Goal: Information Seeking & Learning: Learn about a topic

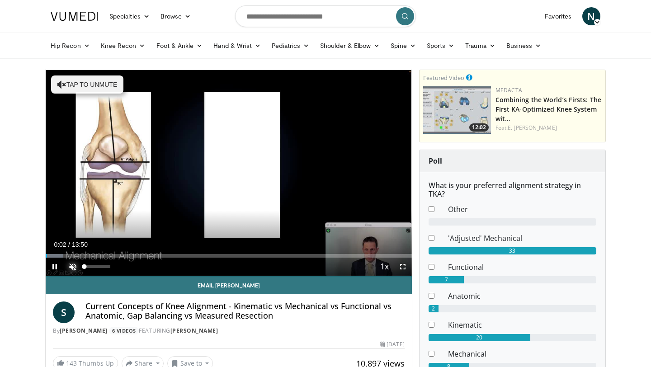
click at [75, 268] on span "Video Player" at bounding box center [73, 267] width 18 height 18
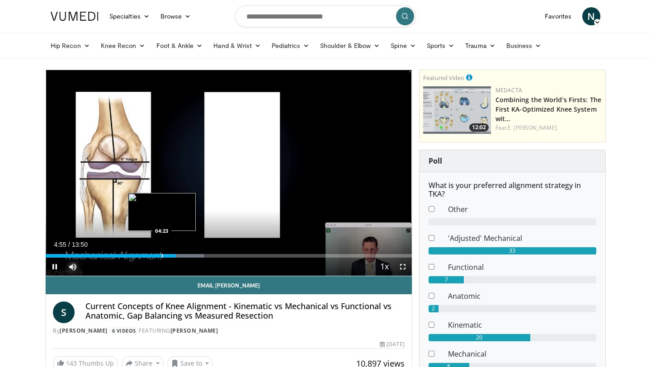
click at [162, 254] on div "Progress Bar" at bounding box center [162, 256] width 1 height 4
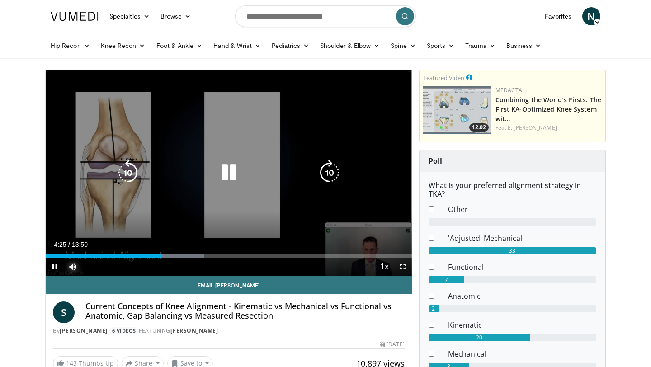
click at [146, 254] on div "04:25" at bounding box center [104, 256] width 117 height 4
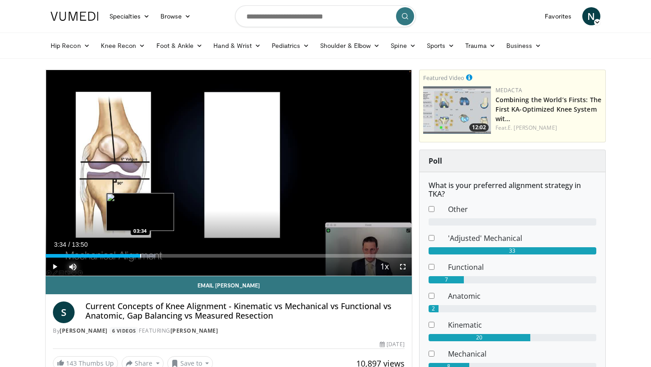
click at [140, 256] on div "Progress Bar" at bounding box center [140, 256] width 1 height 4
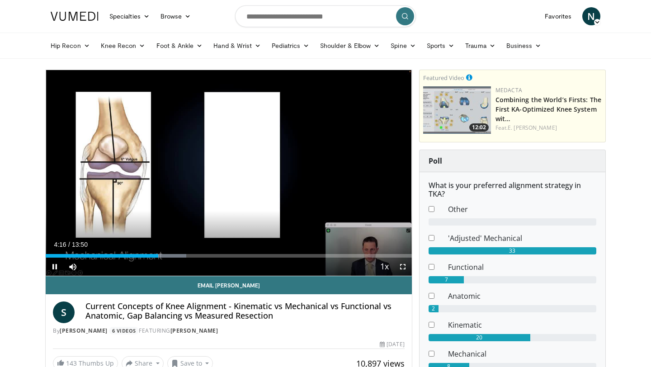
click at [141, 260] on div "Current Time 4:16 / Duration 13:50 Pause Skip Backward Skip Forward Mute Loaded…" at bounding box center [229, 267] width 366 height 18
click at [141, 257] on div "Progress Bar" at bounding box center [141, 256] width 1 height 4
click at [148, 257] on div "Progress Bar" at bounding box center [148, 256] width 1 height 4
click at [404, 268] on span "Video Player" at bounding box center [403, 267] width 18 height 18
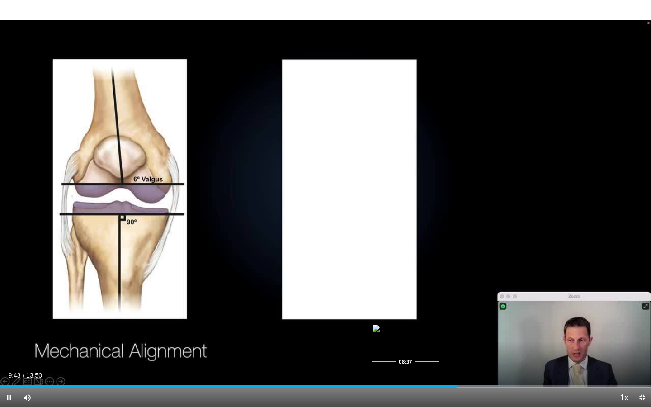
click at [406, 367] on div "Progress Bar" at bounding box center [406, 387] width 1 height 4
click at [341, 367] on div "Progress Bar" at bounding box center [341, 387] width 1 height 4
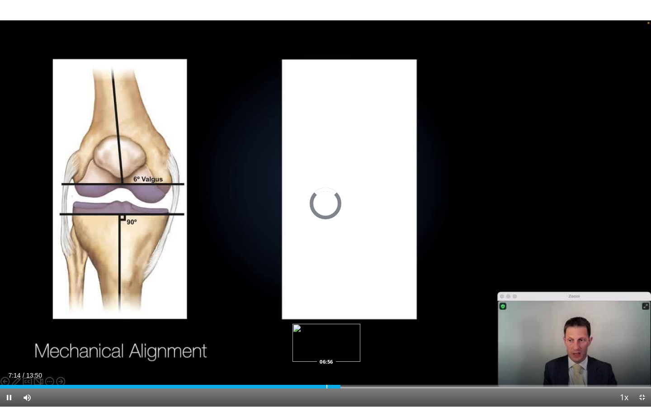
click at [327, 367] on div "Progress Bar" at bounding box center [327, 387] width 1 height 4
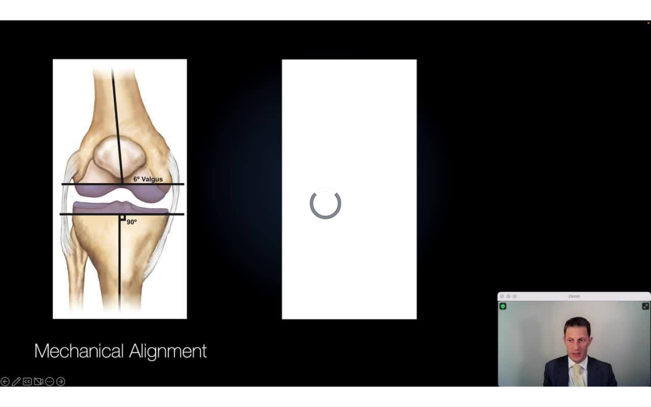
click at [301, 367] on div "10 seconds Tap to unmute" at bounding box center [325, 203] width 651 height 407
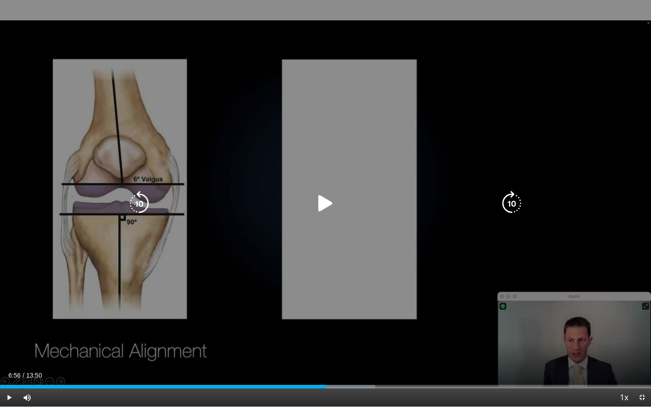
click at [325, 200] on icon "Video Player" at bounding box center [325, 203] width 25 height 25
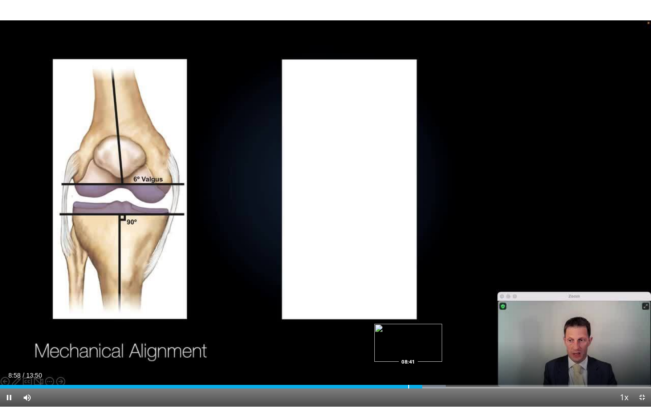
click at [408, 367] on div "Loaded : 68.49% 08:58 08:41" at bounding box center [325, 384] width 651 height 9
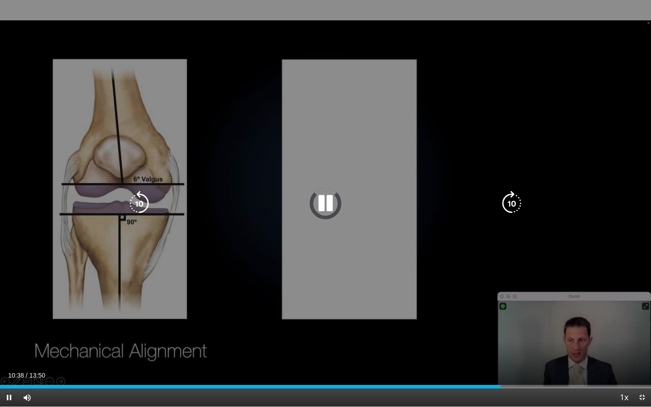
click at [328, 195] on icon "Video Player" at bounding box center [325, 203] width 25 height 25
click at [328, 196] on icon "Video Player" at bounding box center [325, 203] width 25 height 25
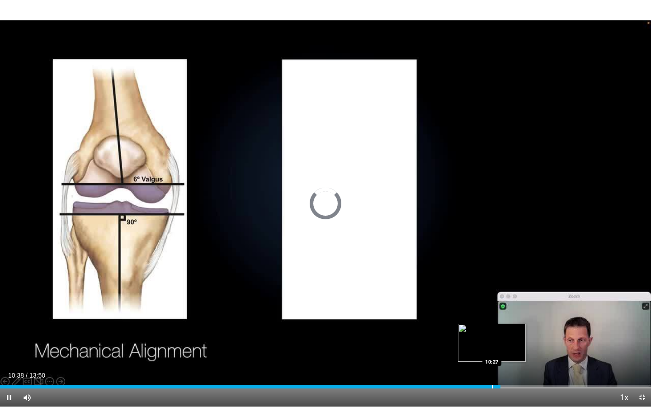
click at [492, 367] on div "Progress Bar" at bounding box center [492, 387] width 1 height 4
click at [511, 367] on div "Progress Bar" at bounding box center [511, 387] width 1 height 4
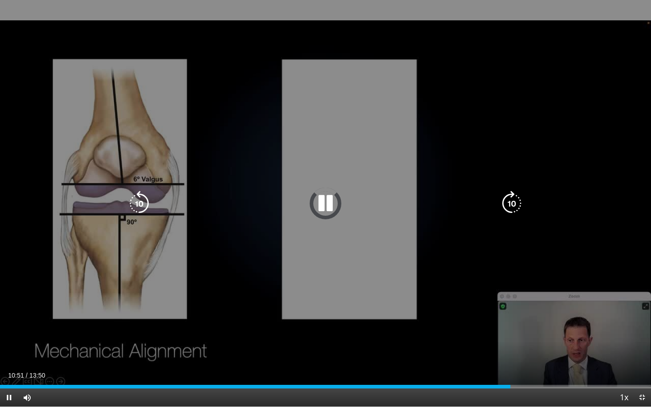
click at [329, 209] on icon "Video Player" at bounding box center [325, 203] width 25 height 25
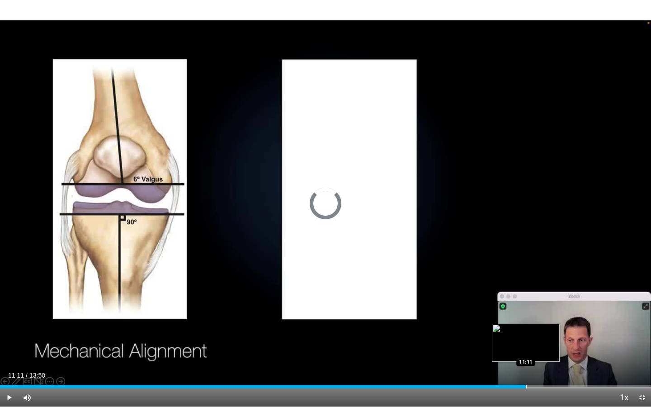
click at [526, 367] on div "Progress Bar" at bounding box center [526, 387] width 1 height 4
click at [538, 367] on div "Progress Bar" at bounding box center [538, 387] width 1 height 4
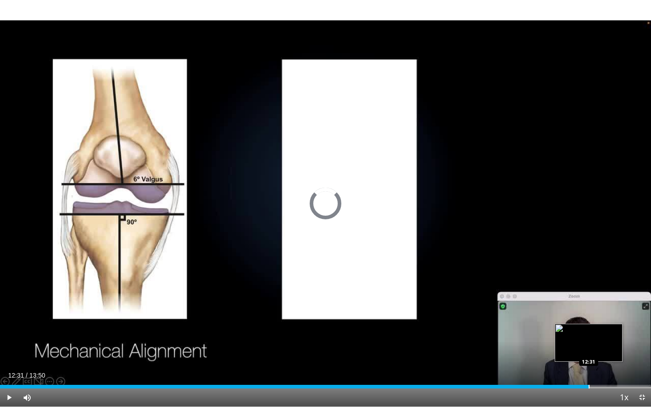
click at [589, 367] on div "Progress Bar" at bounding box center [589, 387] width 1 height 4
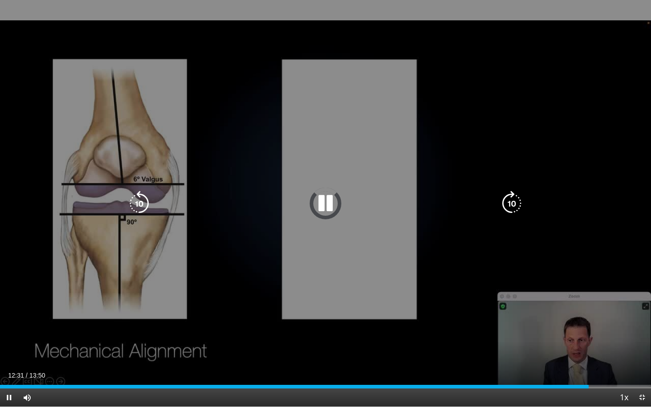
click at [586, 361] on div "10 seconds Tap to unmute" at bounding box center [325, 203] width 651 height 407
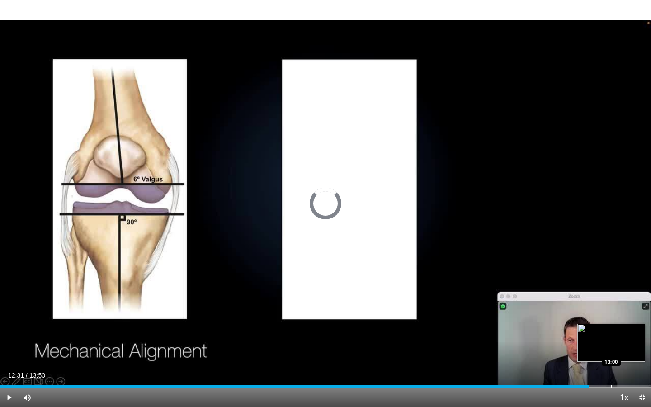
click at [611, 367] on div "Progress Bar" at bounding box center [611, 387] width 1 height 4
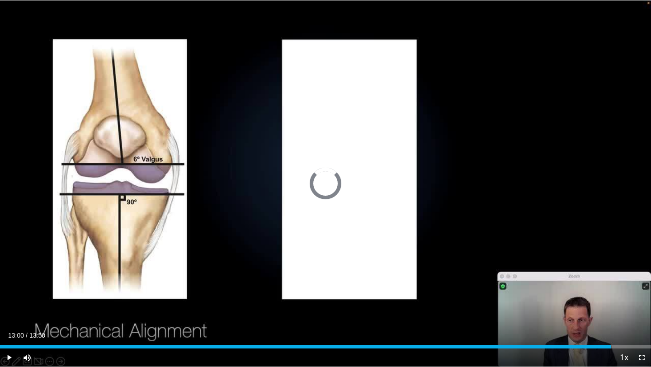
scroll to position [226, 0]
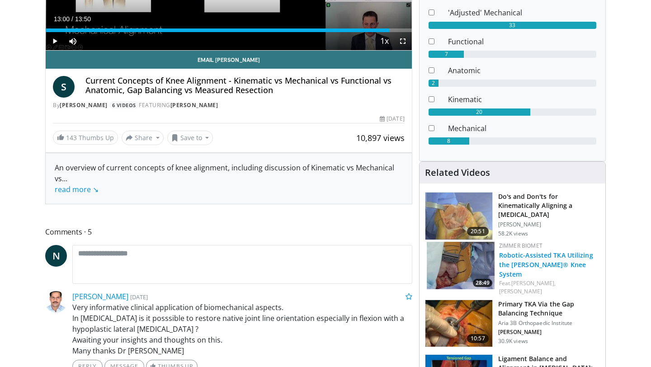
click at [547, 257] on link "Robotic-Assisted TKA Utilizing the ROSA® Knee System" at bounding box center [546, 265] width 94 height 28
click at [533, 256] on link "Robotic-Assisted TKA Utilizing the ROSA® Knee System" at bounding box center [546, 265] width 94 height 28
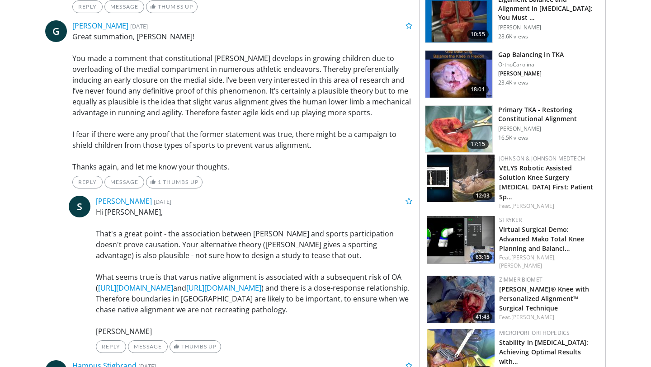
scroll to position [589, 0]
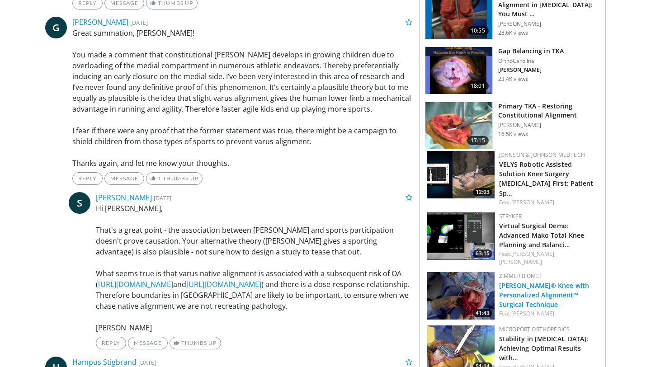
click at [564, 281] on link "[PERSON_NAME]® Knee with Personalized Alignment™ Surgical Technique" at bounding box center [544, 295] width 90 height 28
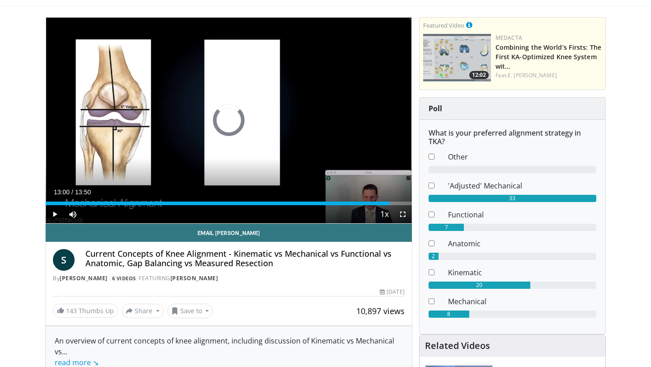
scroll to position [0, 0]
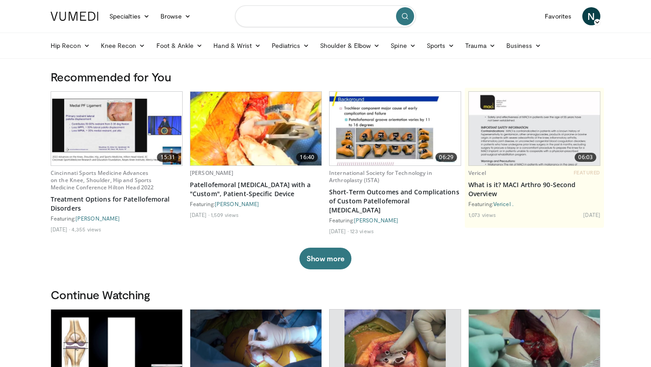
click at [270, 19] on input "Search topics, interventions" at bounding box center [325, 16] width 181 height 22
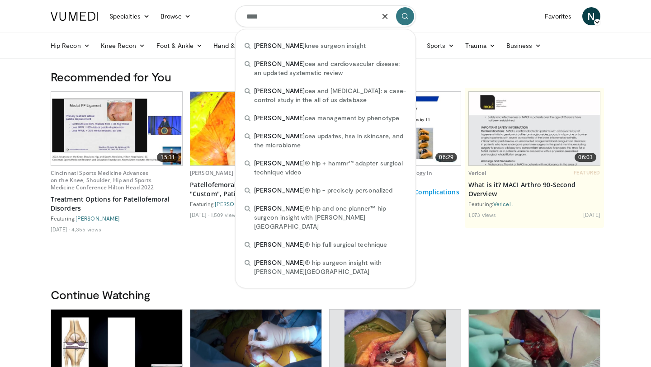
type input "****"
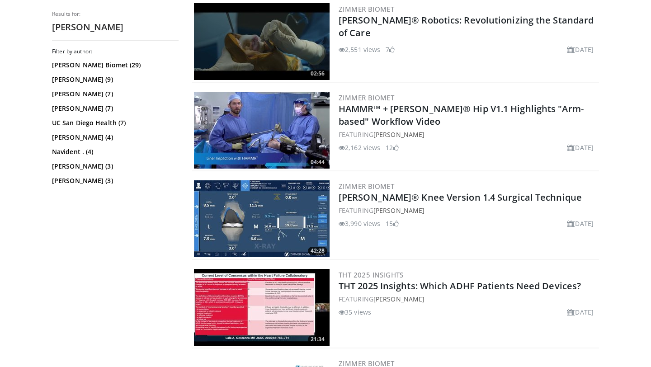
scroll to position [632, 0]
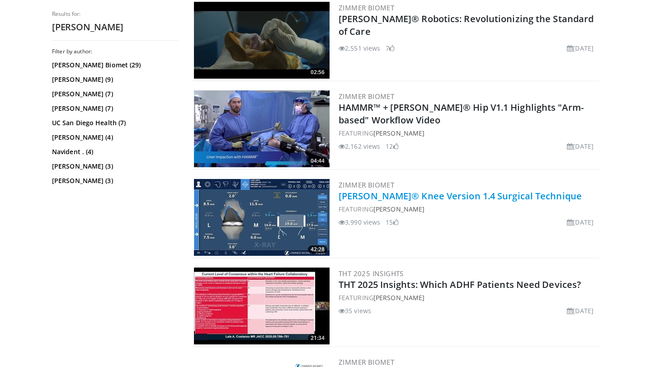
click at [431, 199] on link "ROSA® Knee Version 1.4 Surgical Technique" at bounding box center [460, 196] width 243 height 12
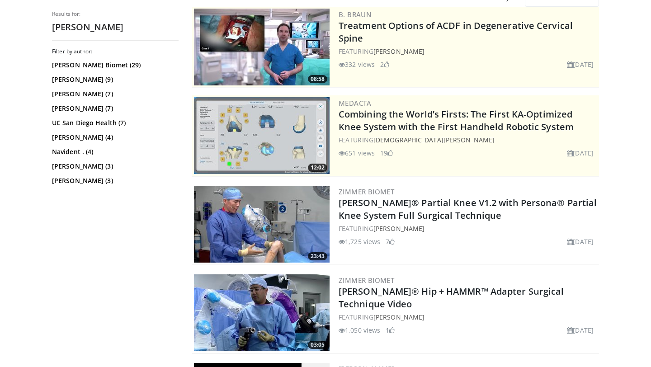
scroll to position [0, 0]
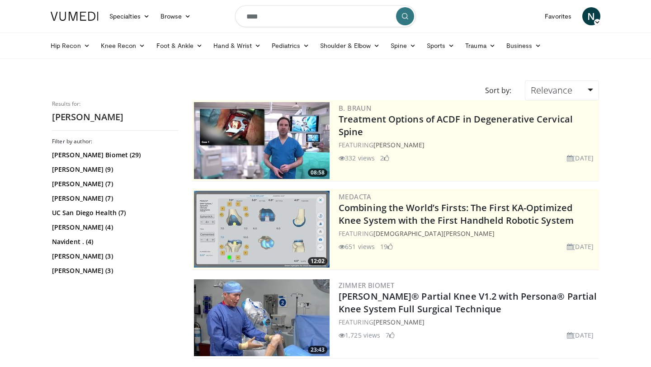
click at [287, 15] on input "****" at bounding box center [325, 16] width 181 height 22
type input "**********"
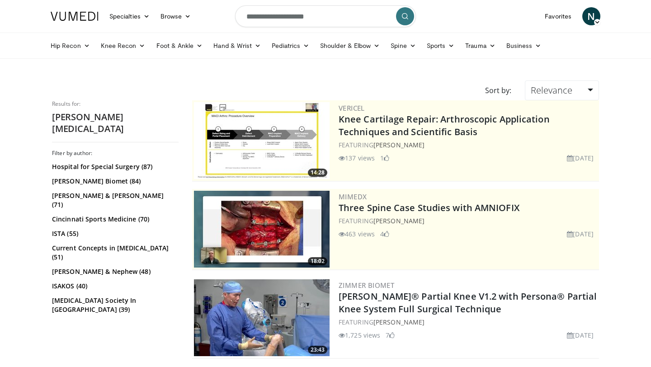
click at [327, 17] on input "**********" at bounding box center [325, 16] width 181 height 22
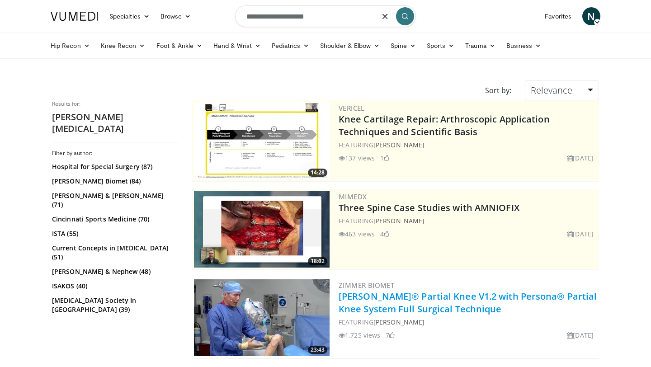
click at [448, 301] on link "[PERSON_NAME]® Partial Knee V1.2 with Persona® Partial Knee System Full Surgica…" at bounding box center [468, 302] width 258 height 25
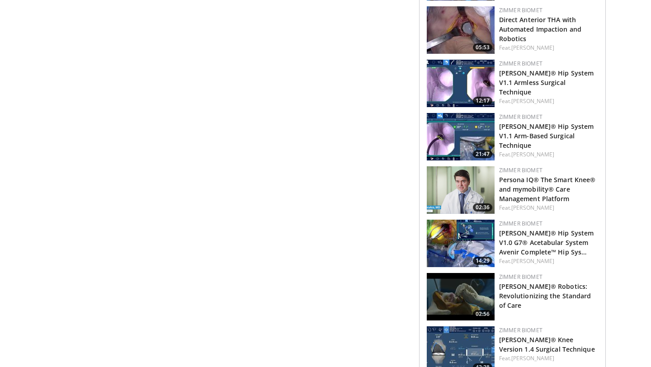
scroll to position [611, 0]
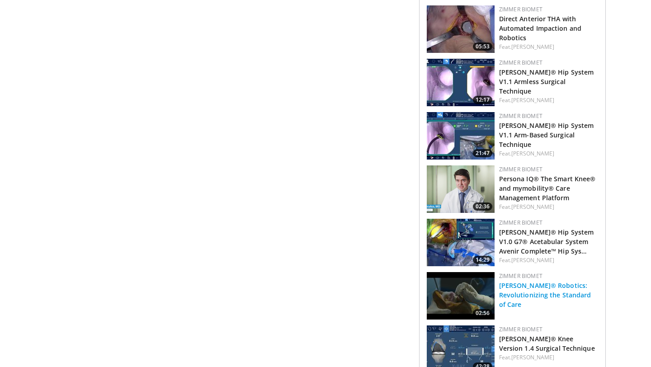
click at [531, 286] on link "ROSA® Robotics: Revolutionizing the Standard of Care" at bounding box center [545, 295] width 92 height 28
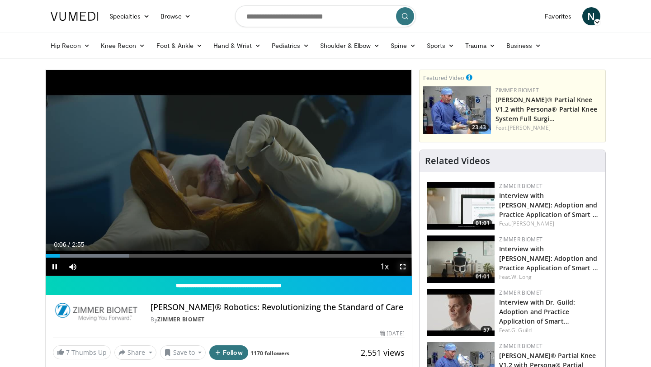
click at [403, 267] on span "Video Player" at bounding box center [403, 267] width 18 height 18
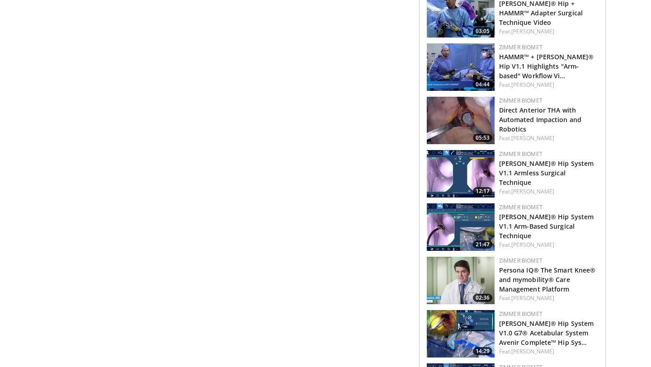
scroll to position [691, 0]
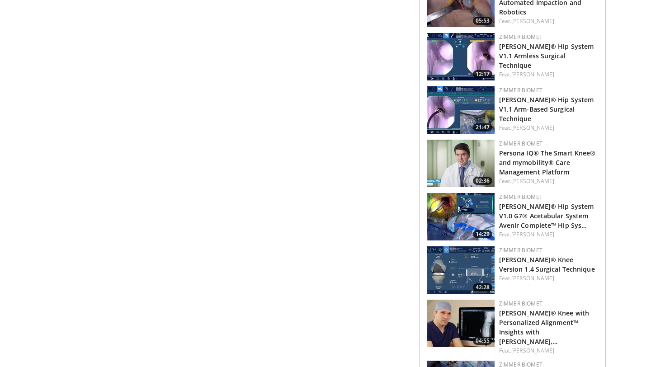
click at [541, 256] on h3 "[PERSON_NAME]® Knee Version 1.4 Surgical Technique" at bounding box center [548, 264] width 99 height 19
click at [541, 260] on link "[PERSON_NAME]® Knee Version 1.4 Surgical Technique" at bounding box center [547, 265] width 96 height 18
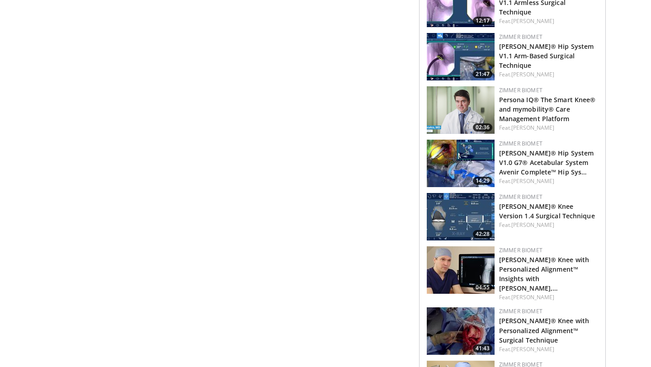
scroll to position [784, 0]
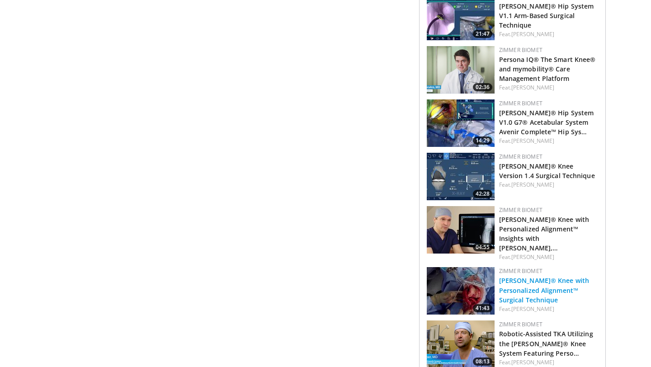
click at [550, 276] on link "[PERSON_NAME]® Knee with Personalized Alignment™ Surgical Technique" at bounding box center [544, 290] width 90 height 28
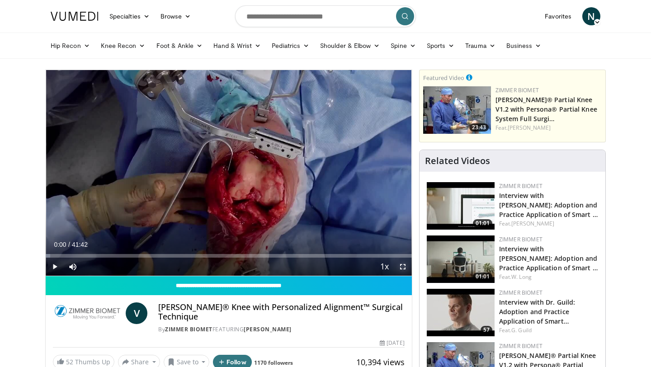
click at [402, 269] on span "Video Player" at bounding box center [403, 267] width 18 height 18
click at [402, 267] on span "Video Player" at bounding box center [403, 267] width 18 height 18
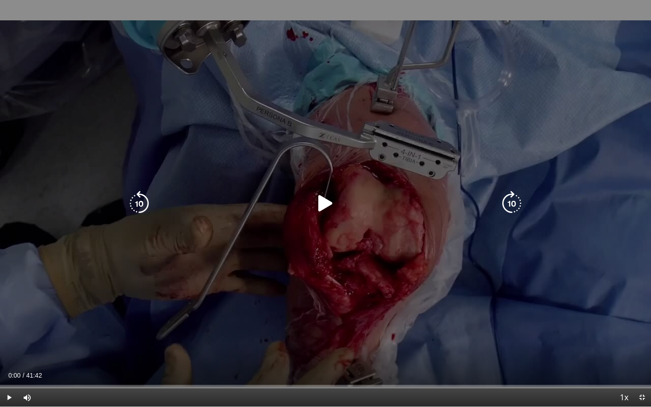
click at [318, 209] on icon "Video Player" at bounding box center [325, 203] width 25 height 25
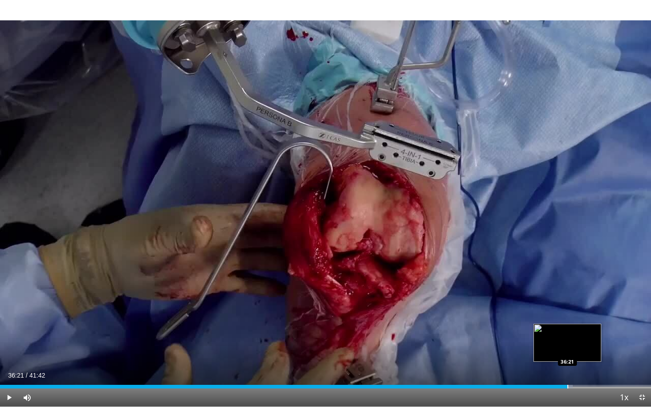
click at [568, 367] on div "Progress Bar" at bounding box center [568, 387] width 1 height 4
click at [579, 367] on div "Progress Bar" at bounding box center [579, 387] width 1 height 4
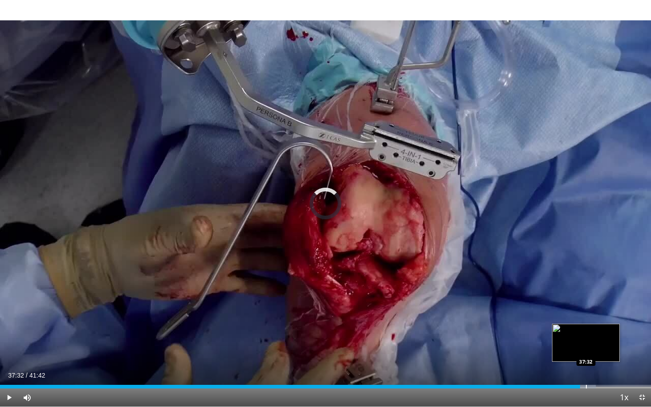
click at [586, 367] on div "Progress Bar" at bounding box center [586, 387] width 1 height 4
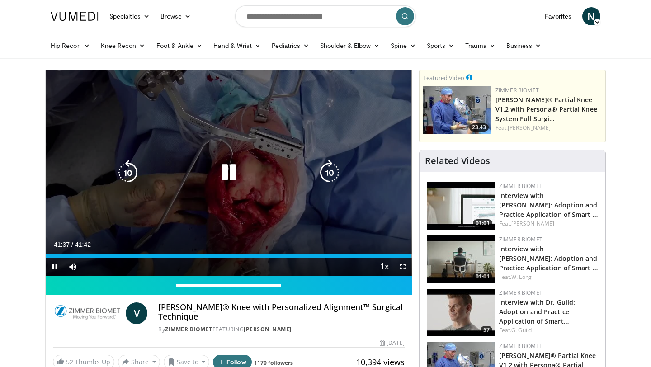
click at [234, 178] on icon "Video Player" at bounding box center [228, 172] width 25 height 25
